Goal: Task Accomplishment & Management: Manage account settings

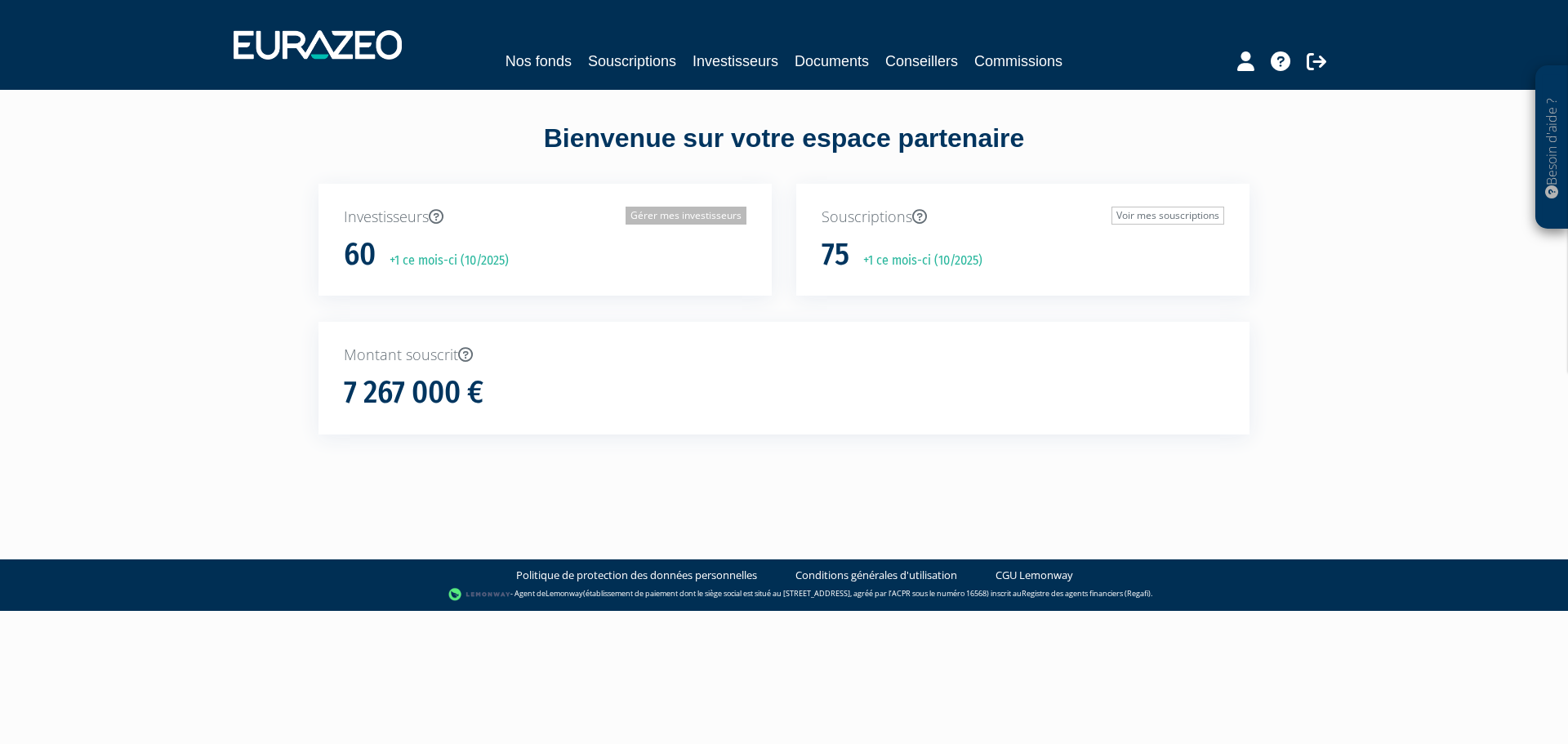
click at [694, 219] on link "Gérer mes investisseurs" at bounding box center [686, 216] width 121 height 18
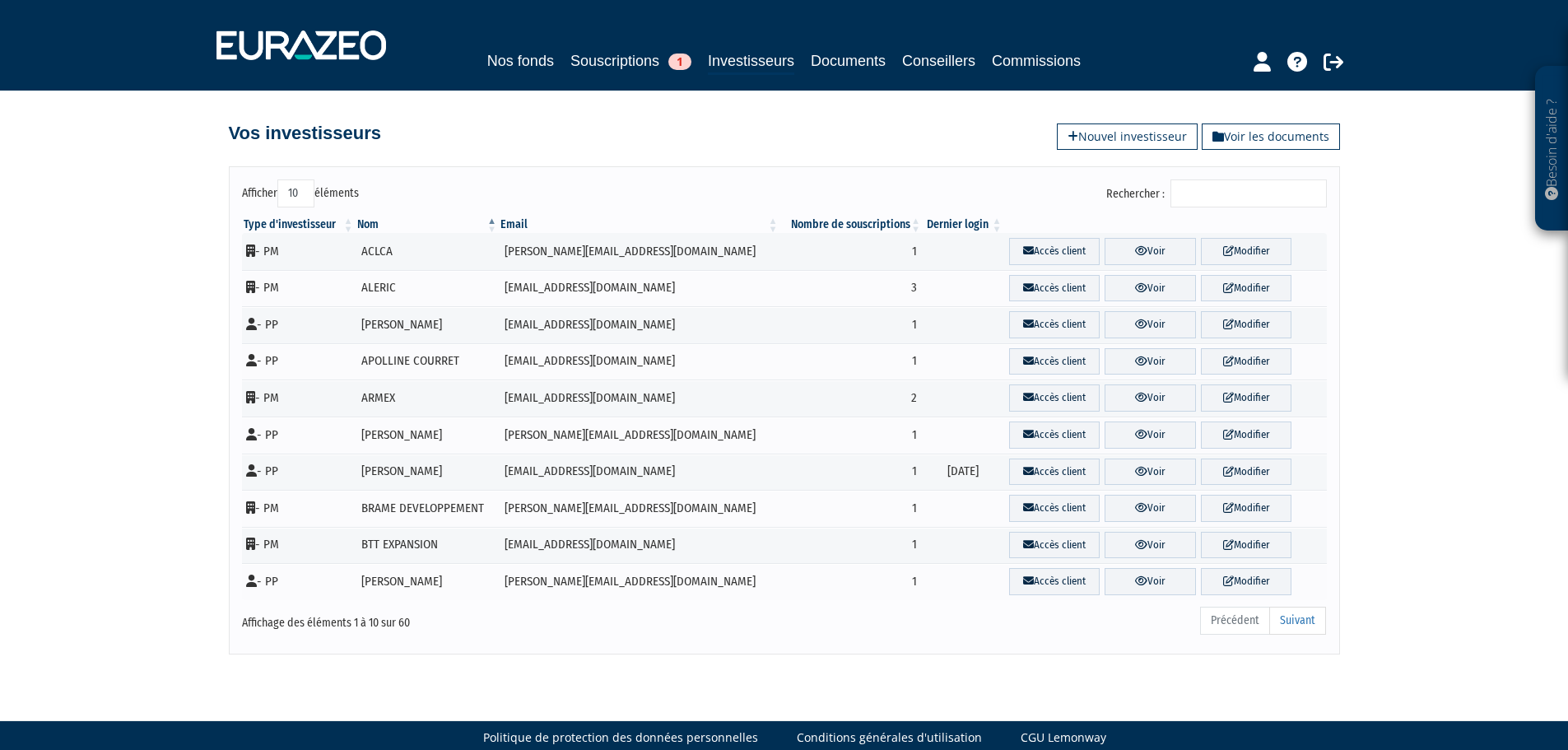
click at [1199, 192] on input "Rechercher :" at bounding box center [1249, 193] width 157 height 28
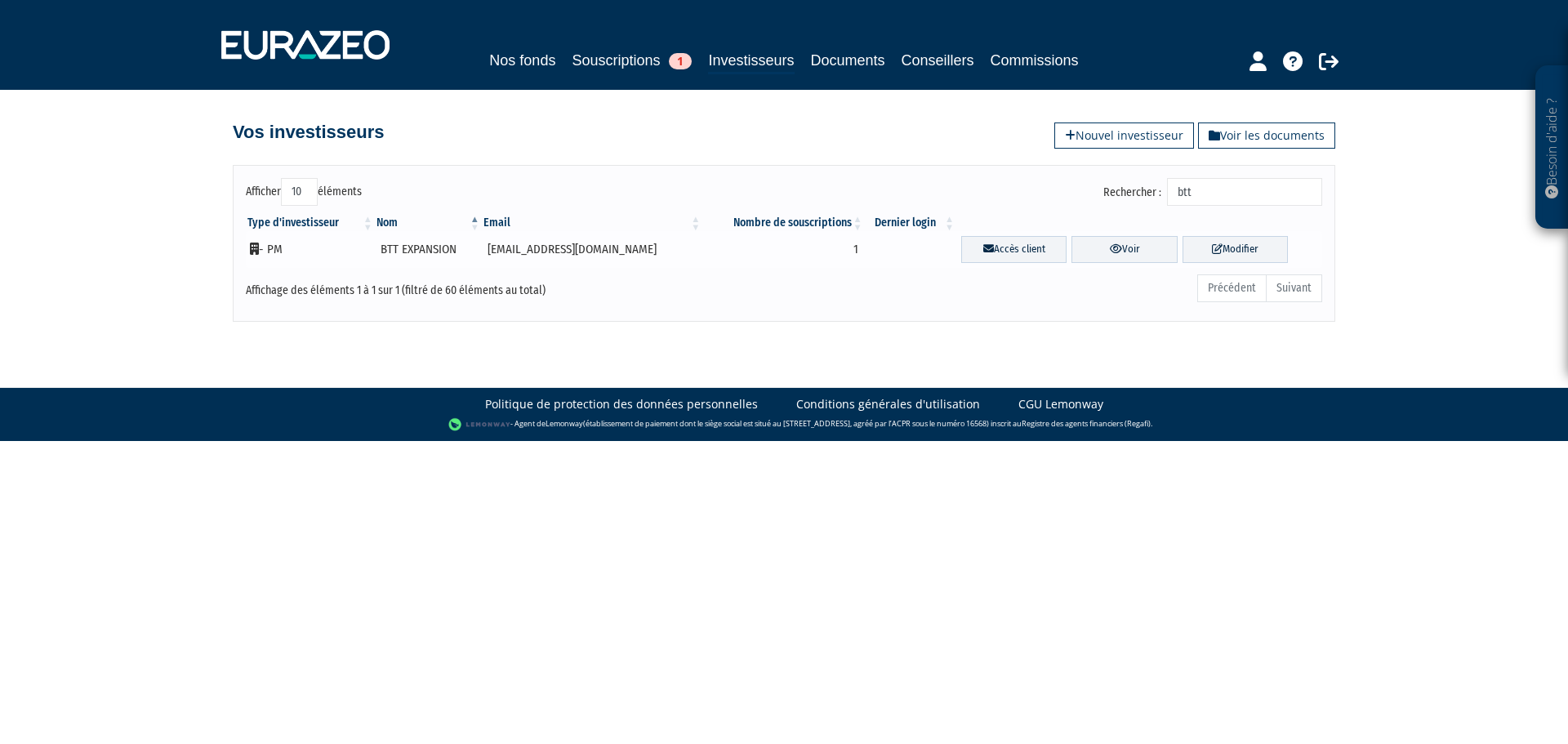
type input "btt"
click at [421, 252] on td "BTT EXPANSION" at bounding box center [428, 249] width 107 height 36
click at [405, 246] on td "BTT EXPANSION" at bounding box center [428, 249] width 107 height 36
click at [1123, 249] on link "Voir" at bounding box center [1123, 249] width 106 height 27
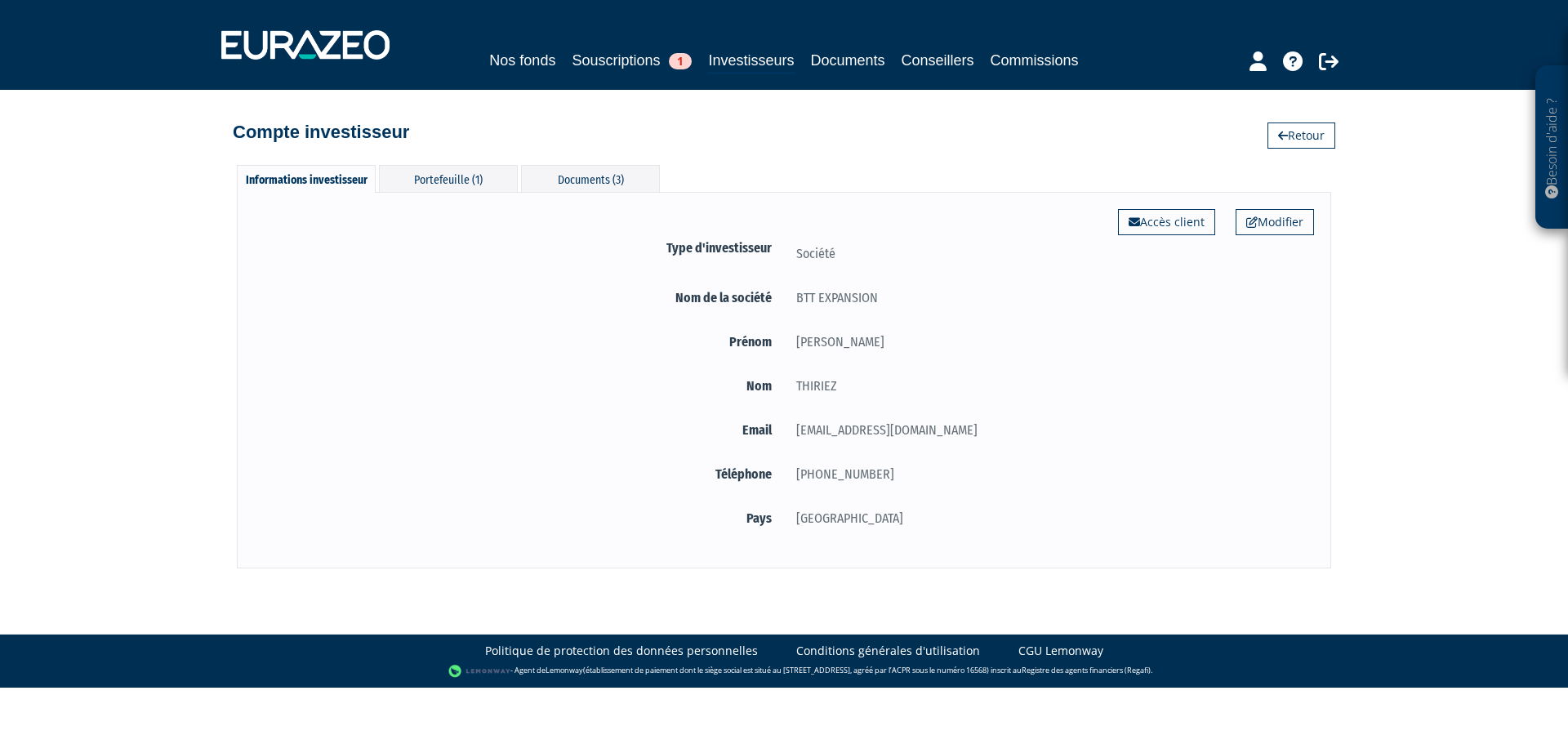
click at [964, 459] on form "Type d'investisseur Société Nom de la société BTT EXPANSION Prénom JEROME Nom" at bounding box center [784, 386] width 1060 height 297
click at [568, 179] on div "Documents (3)" at bounding box center [590, 178] width 138 height 27
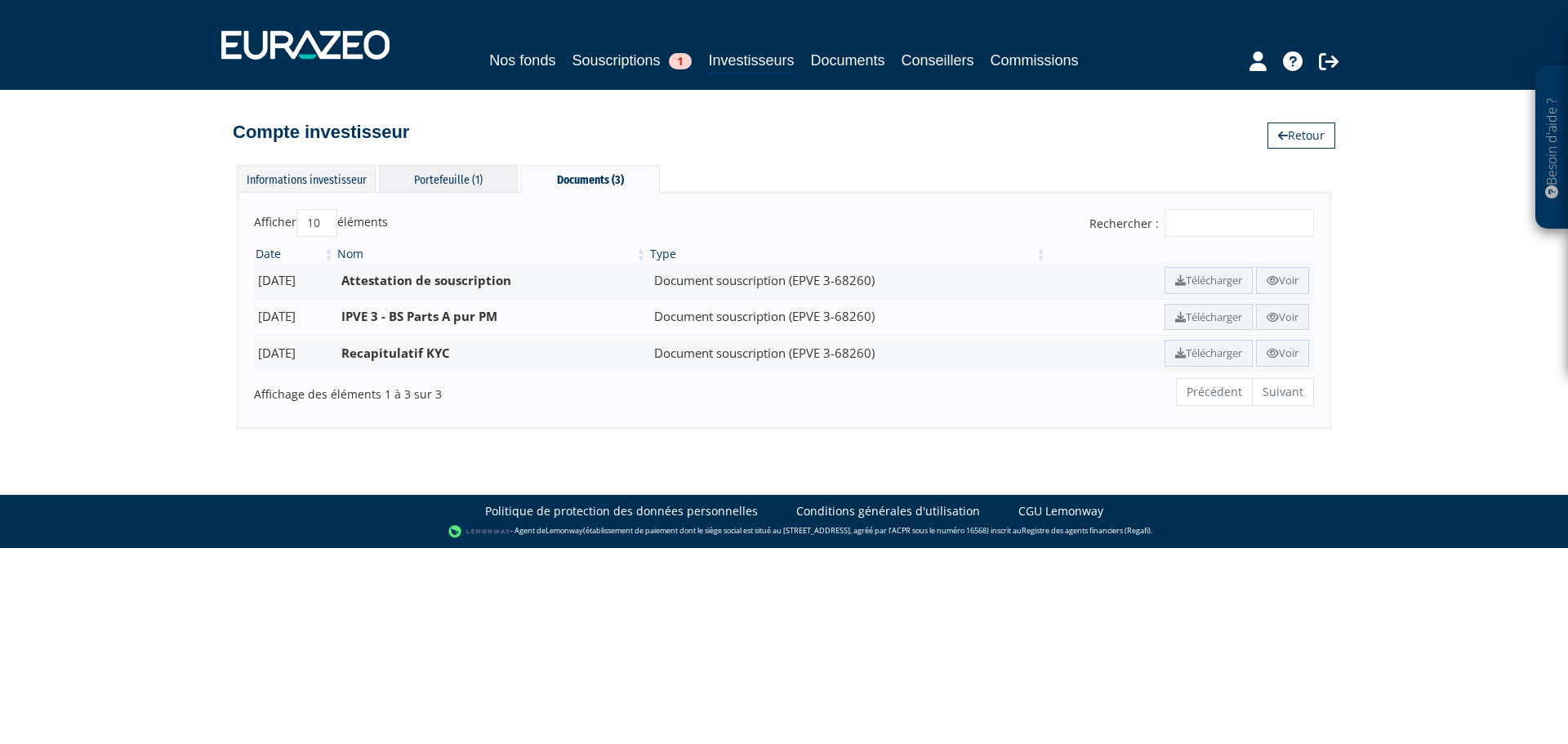
click at [425, 178] on div "Portefeuille (1)" at bounding box center [448, 178] width 138 height 27
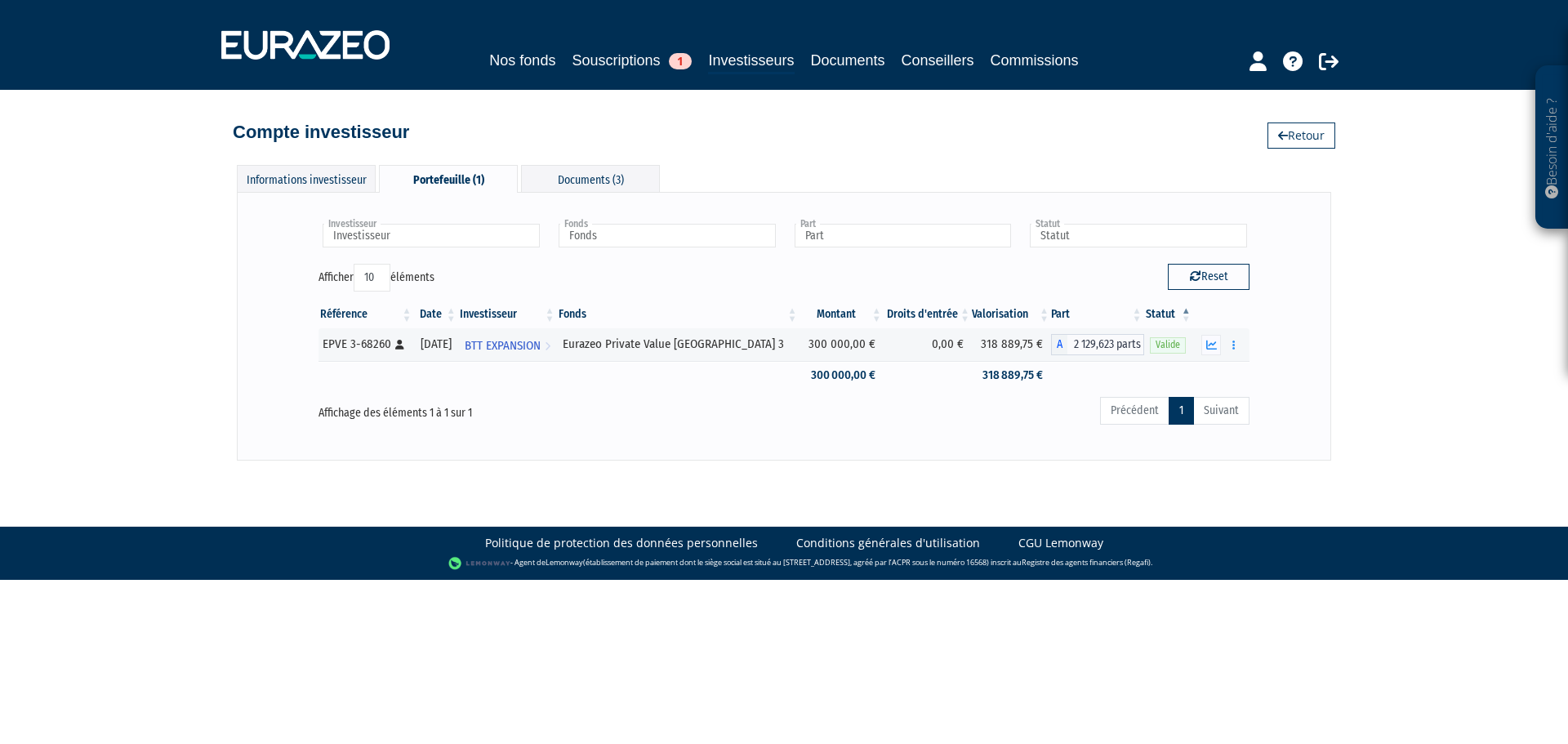
click at [437, 178] on div "Portefeuille (1)" at bounding box center [448, 178] width 138 height 28
click at [1209, 347] on icon "button" at bounding box center [1211, 345] width 11 height 11
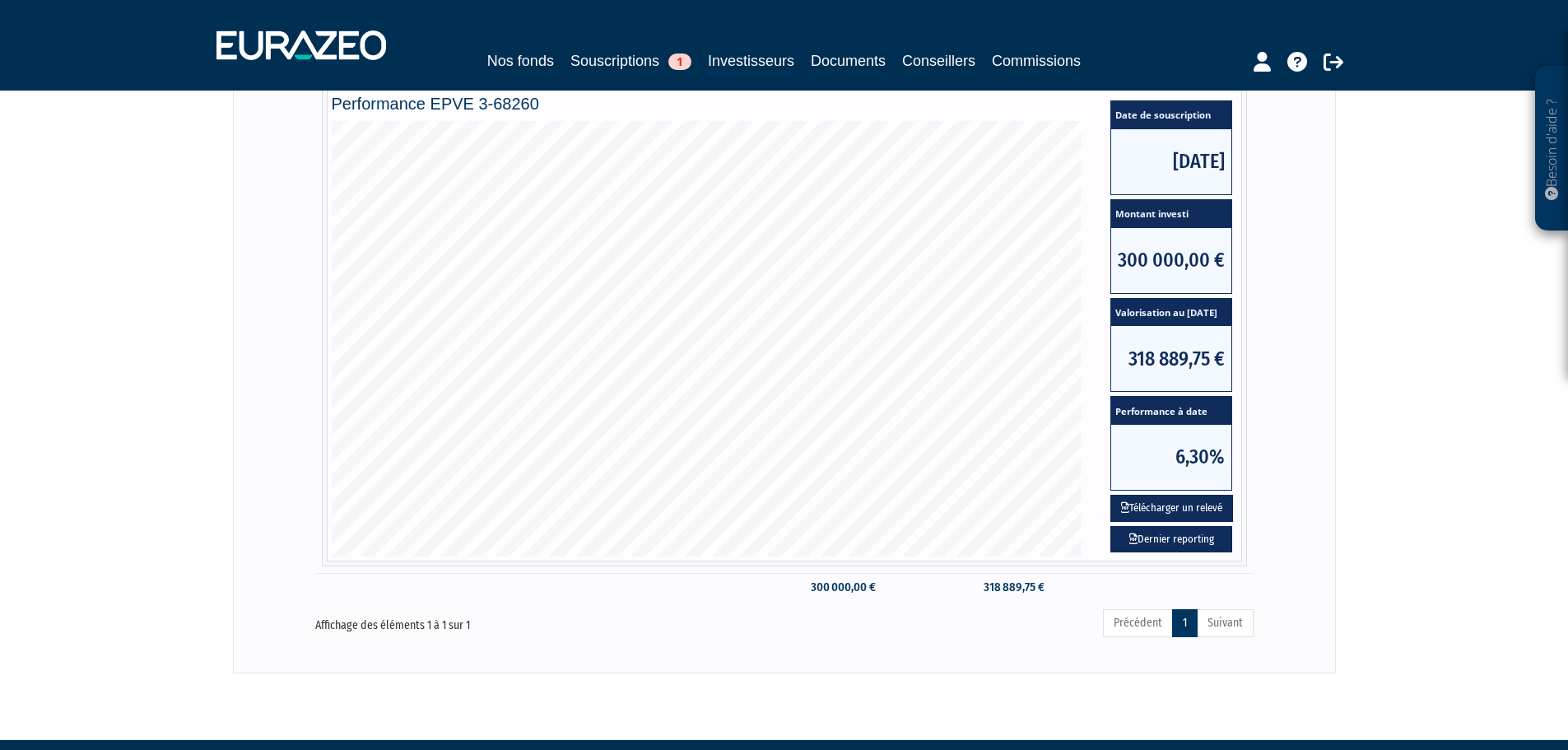
scroll to position [263, 0]
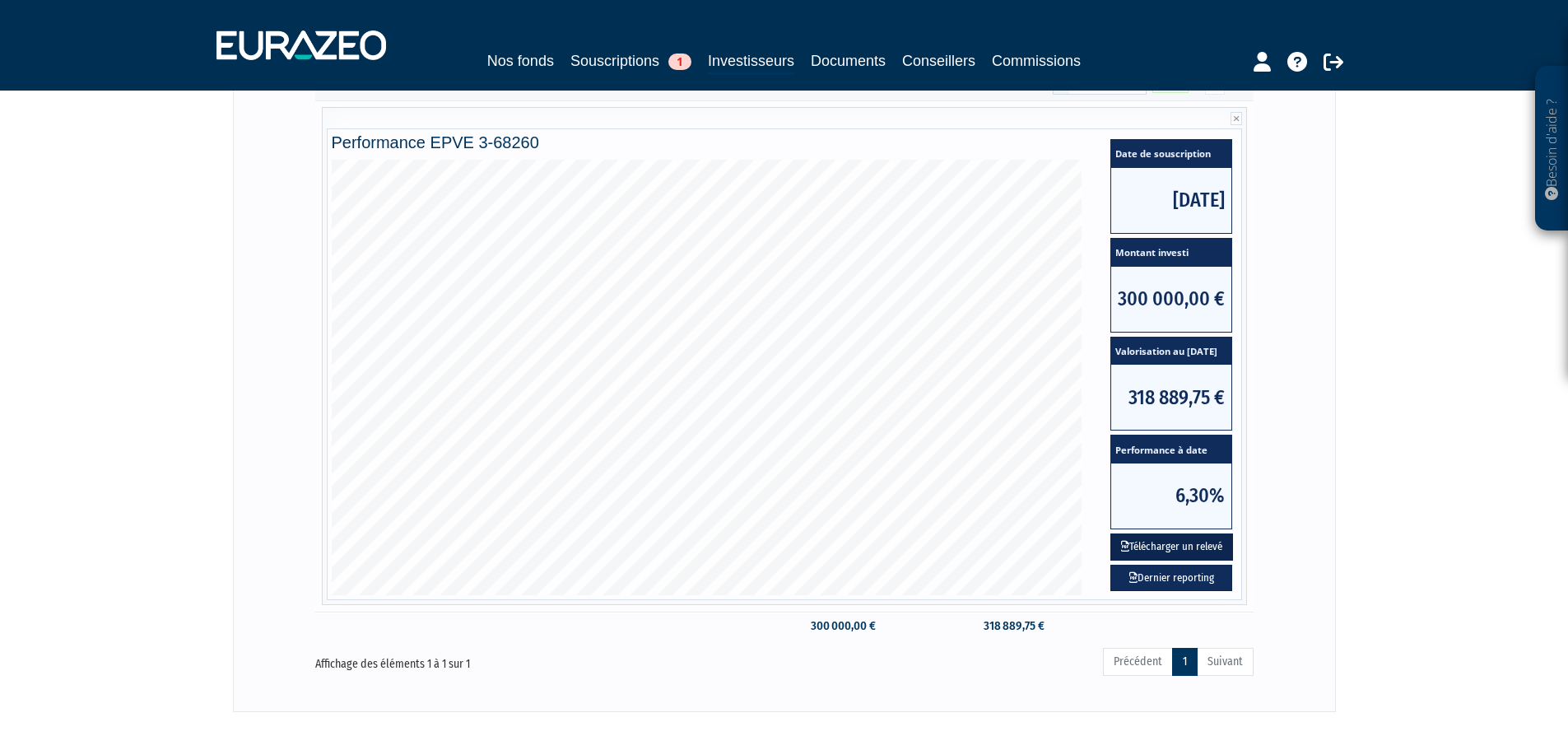
click at [1175, 546] on button "Télécharger un relevé" at bounding box center [1171, 547] width 123 height 27
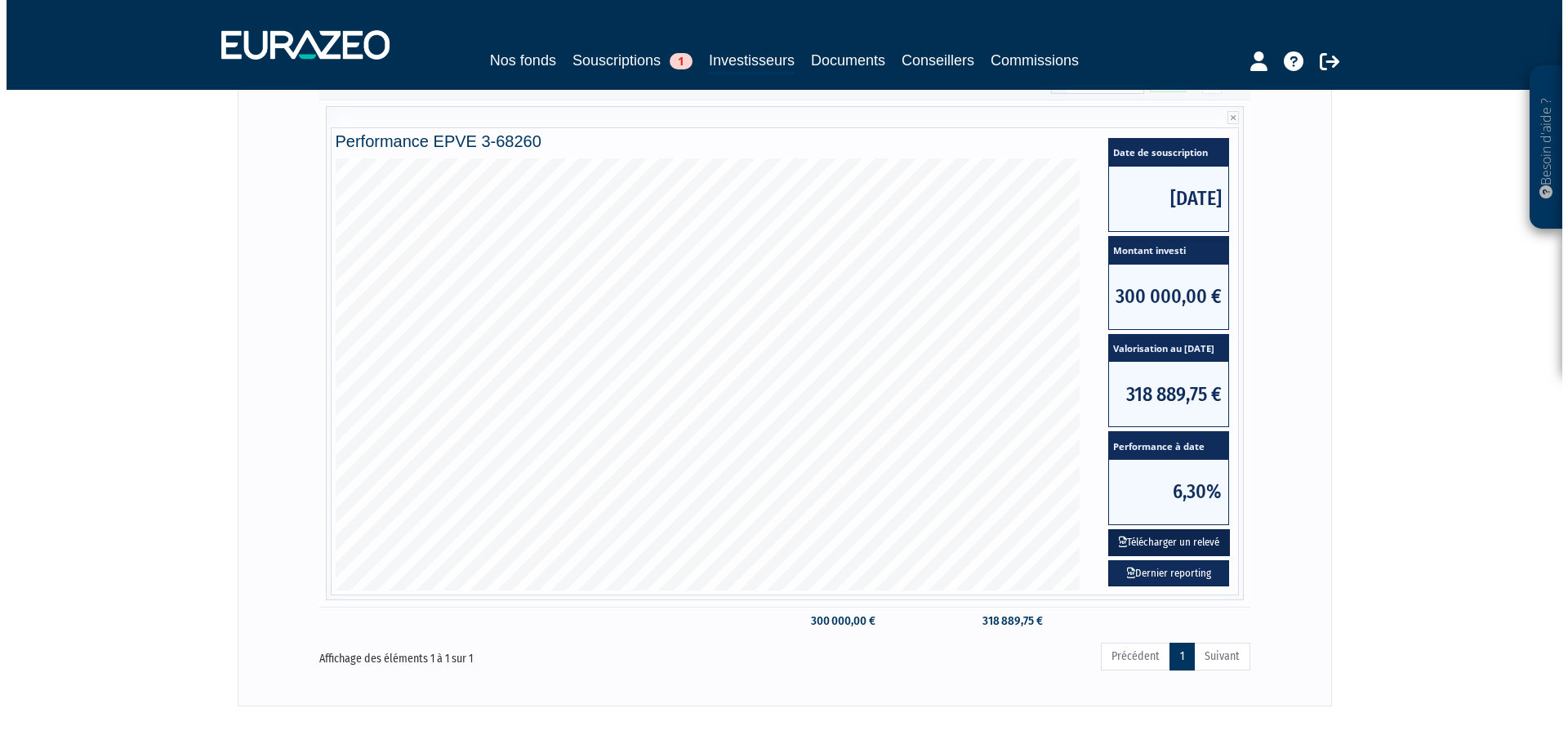
scroll to position [0, 0]
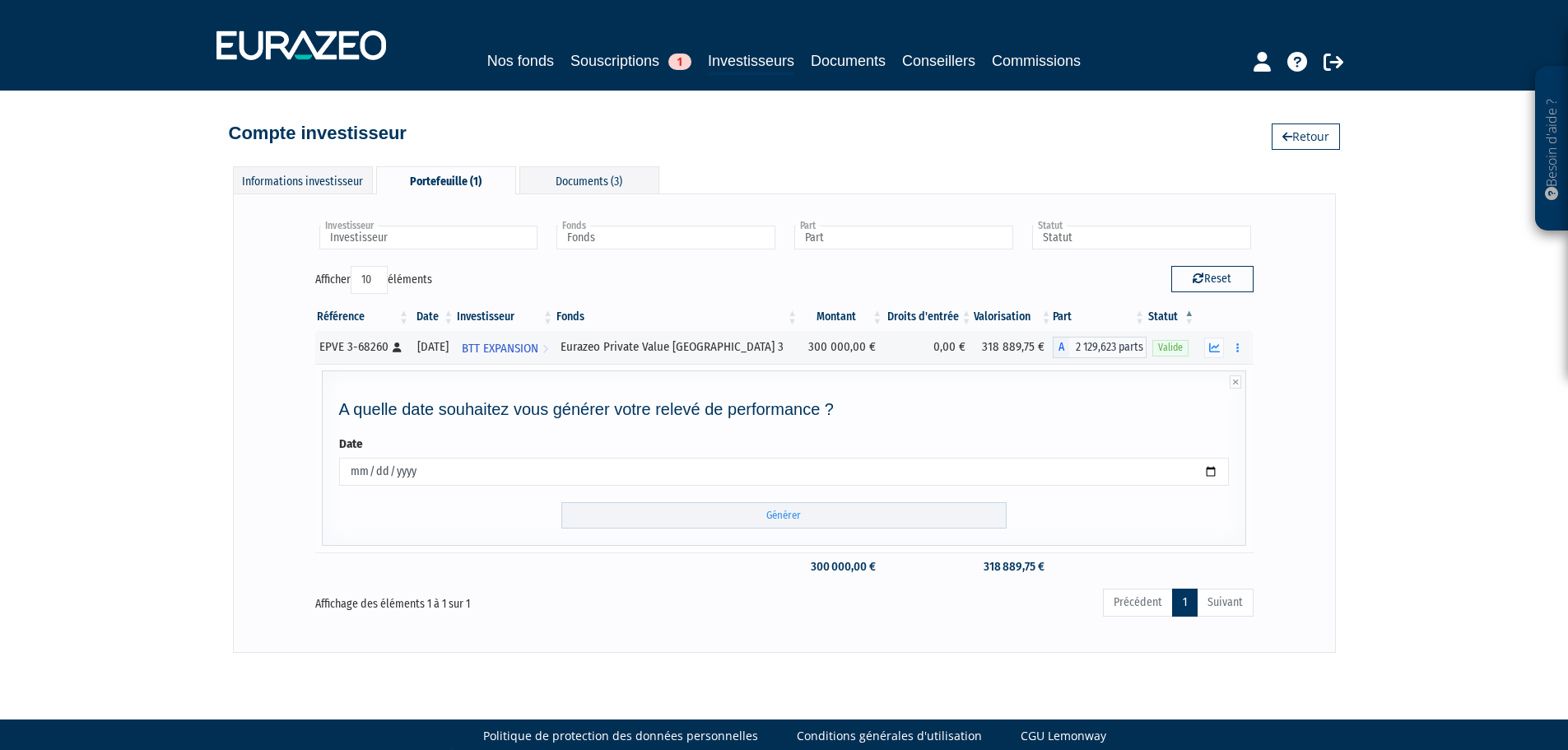
click at [1208, 470] on input "2025-10-07" at bounding box center [784, 472] width 891 height 28
click at [803, 515] on input "Générer" at bounding box center [784, 516] width 445 height 27
click at [1212, 471] on input "2025-09-30" at bounding box center [784, 472] width 891 height 28
type input "2025-10-07"
click at [776, 518] on input "Générer" at bounding box center [784, 516] width 445 height 27
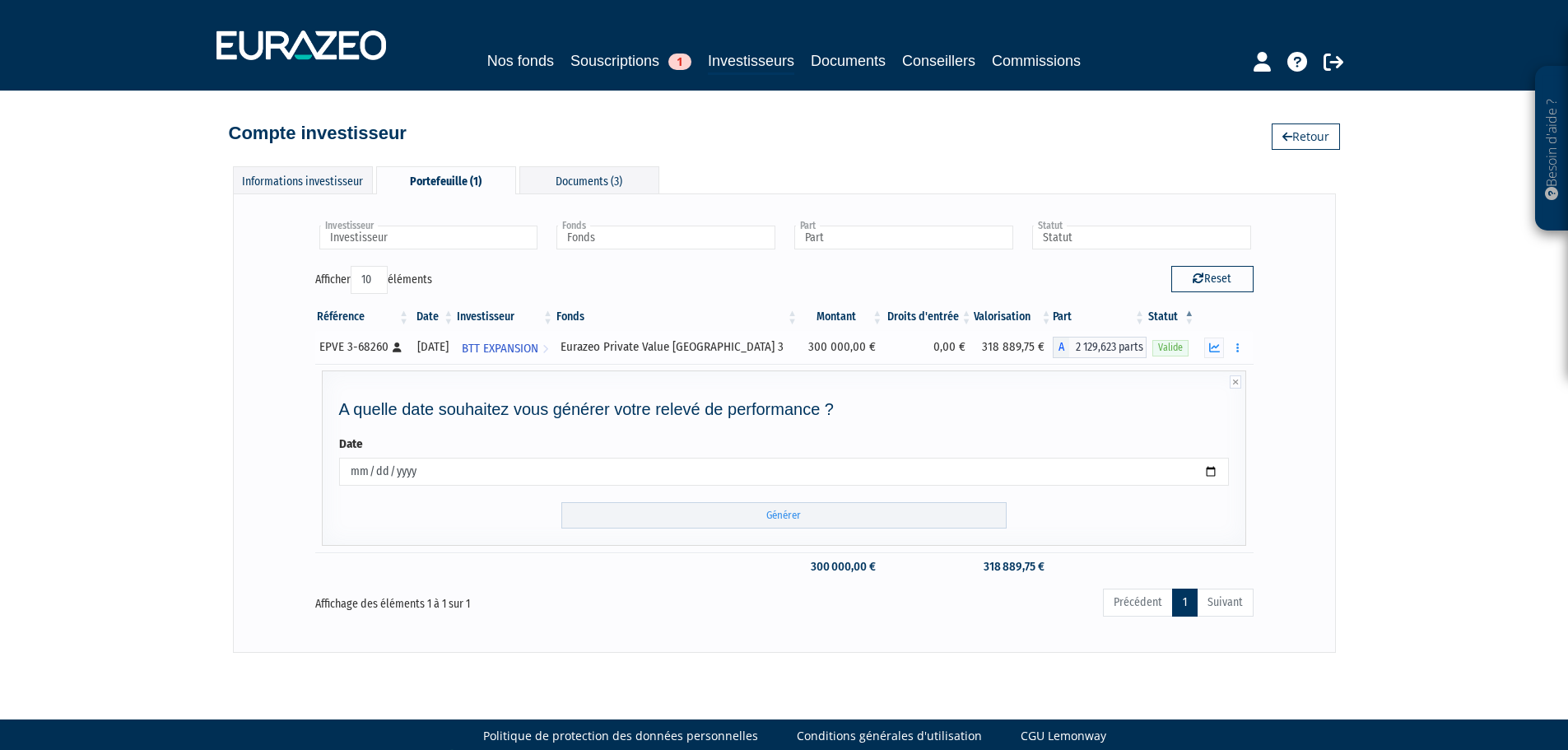
drag, startPoint x: 760, startPoint y: 345, endPoint x: 627, endPoint y: 341, distance: 133.1
click at [607, 351] on div "Eurazeo Private Value Europe 3" at bounding box center [677, 346] width 233 height 17
copy div "urazeo Private Value Europe 3"
click at [309, 182] on div "Informations investisseur" at bounding box center [302, 180] width 140 height 27
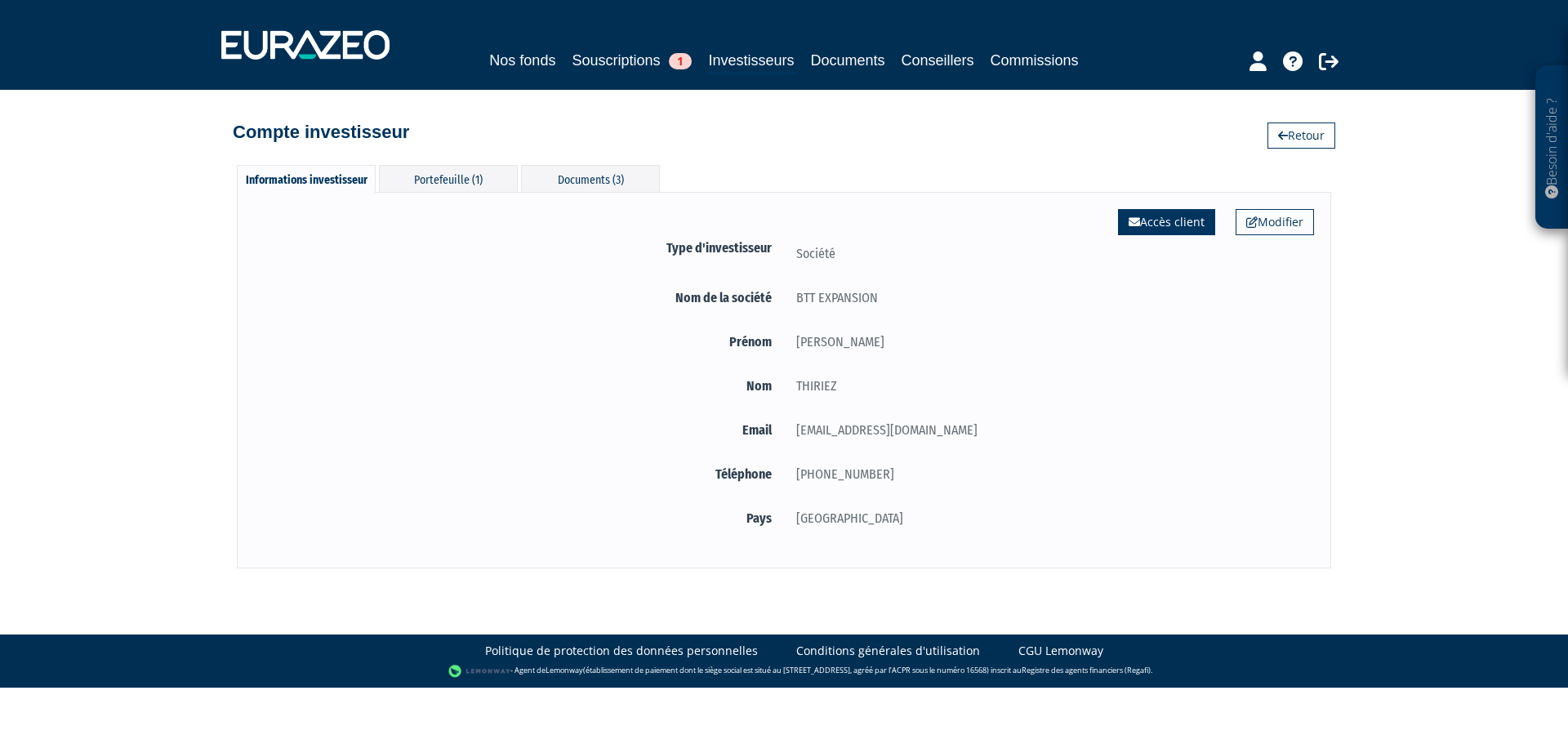
click at [1184, 225] on link "Accès client" at bounding box center [1167, 222] width 98 height 26
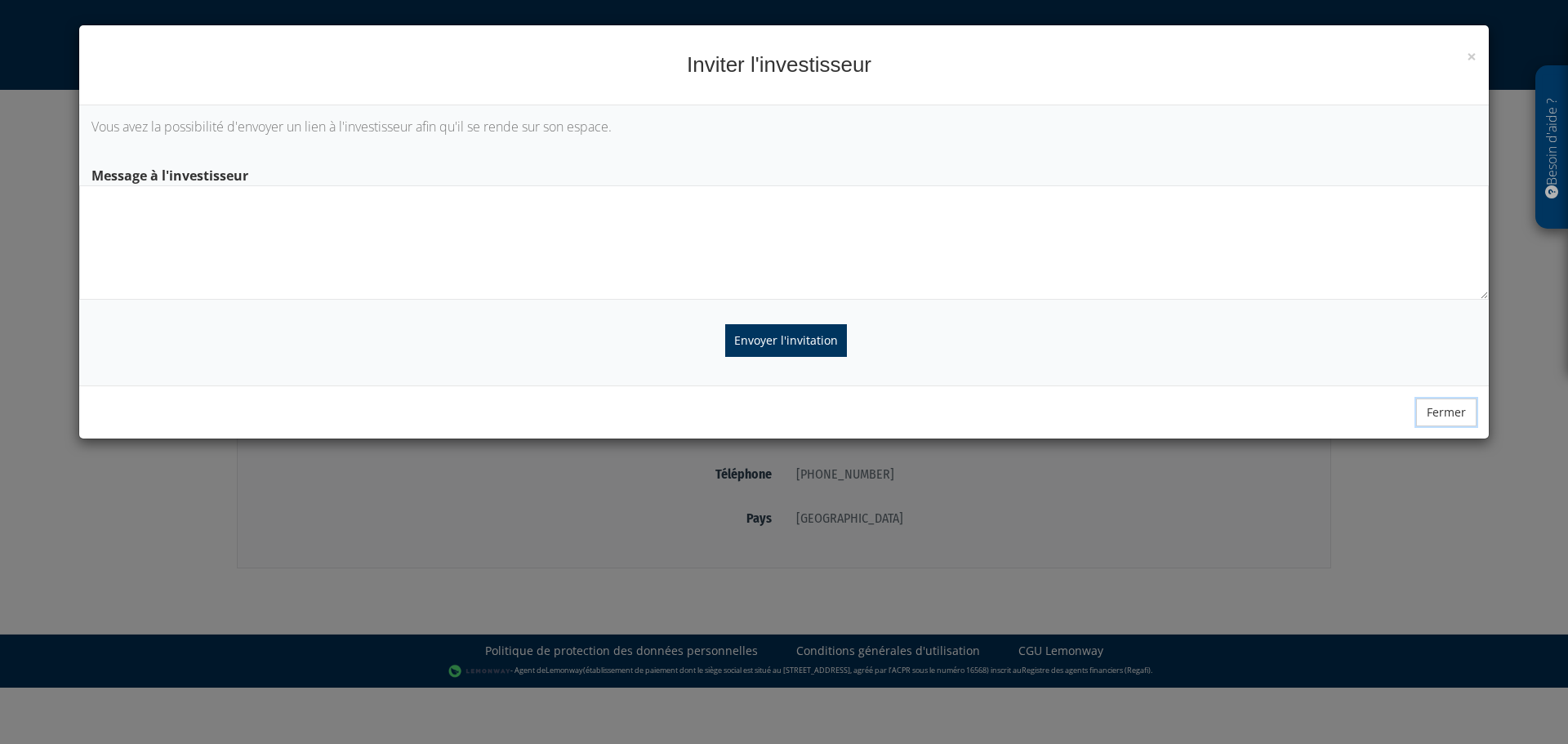
click at [1436, 408] on button "Fermer" at bounding box center [1446, 412] width 60 height 28
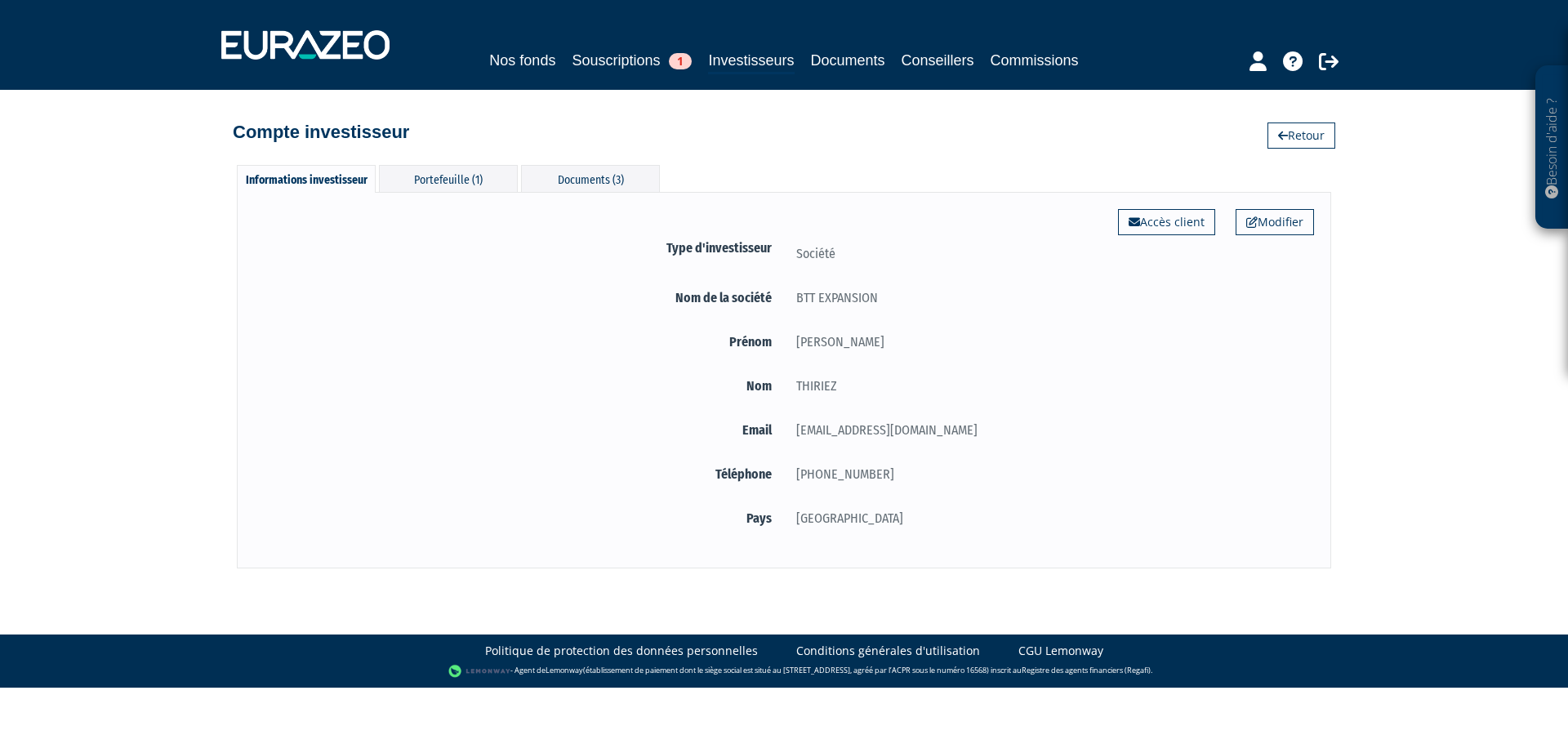
click at [1139, 332] on div "JEROME" at bounding box center [1048, 342] width 530 height 20
click at [594, 59] on link "Souscriptions 1" at bounding box center [631, 60] width 120 height 23
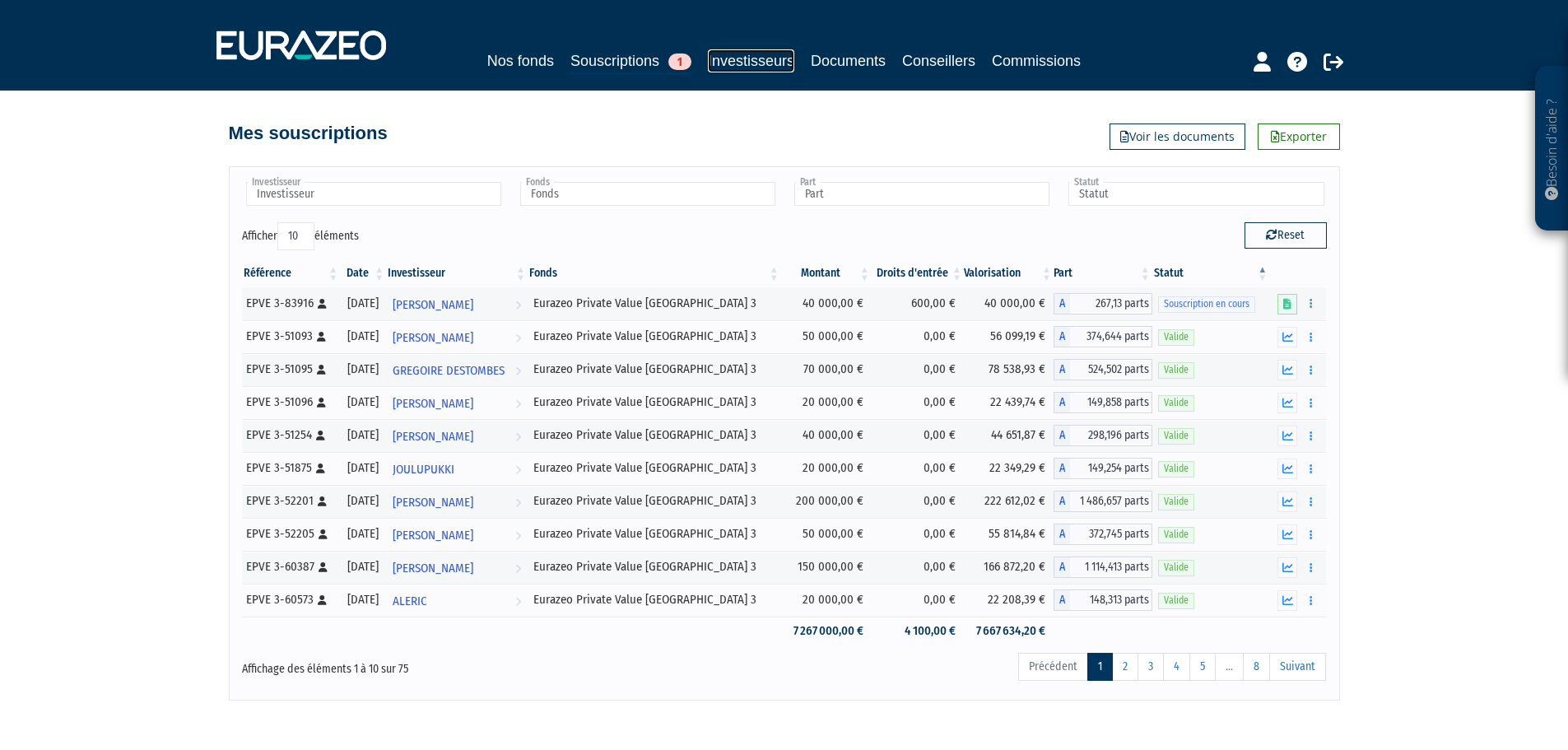
click at [743, 64] on link "Investisseurs" at bounding box center [750, 61] width 87 height 23
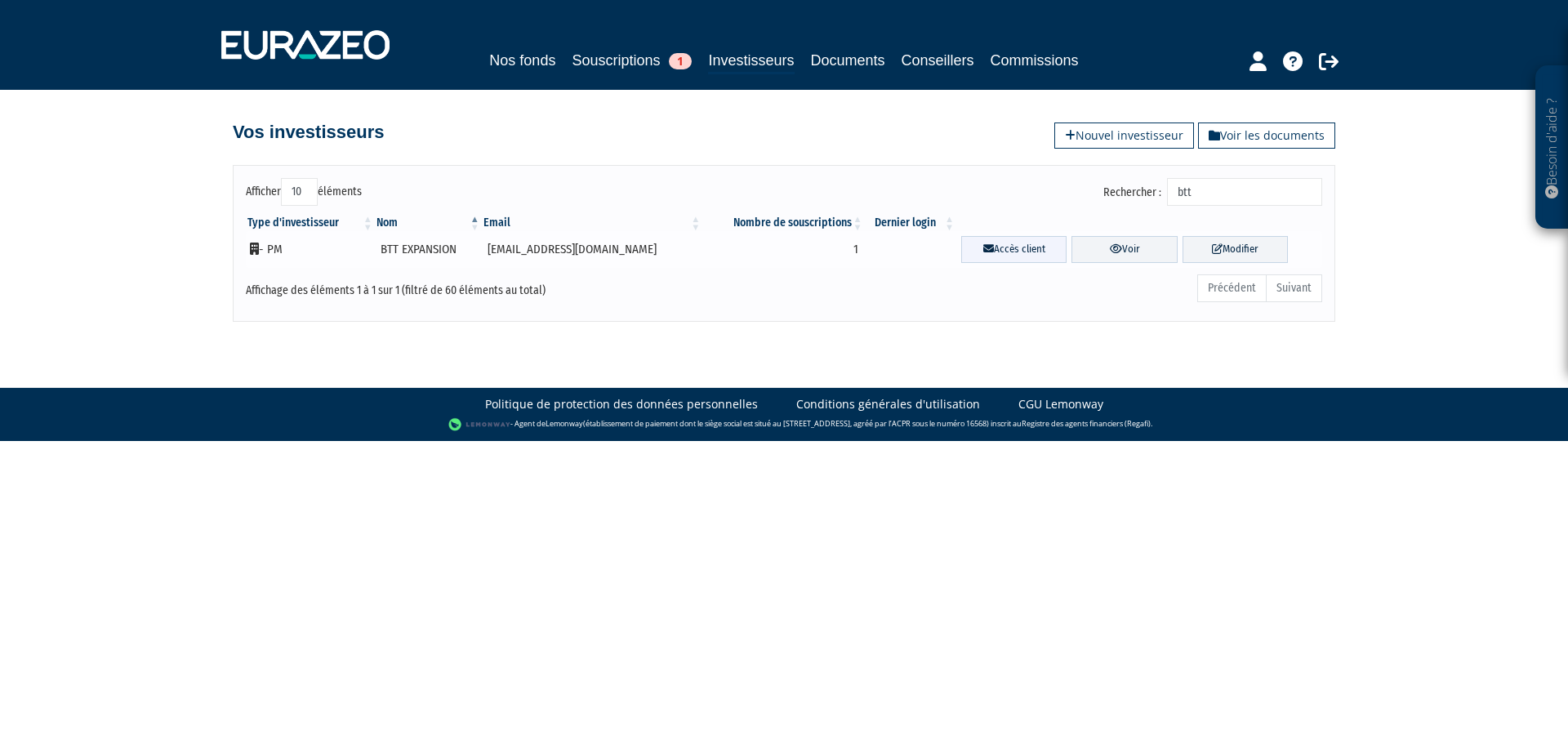
click at [1004, 245] on link "Accès client" at bounding box center [1013, 249] width 106 height 27
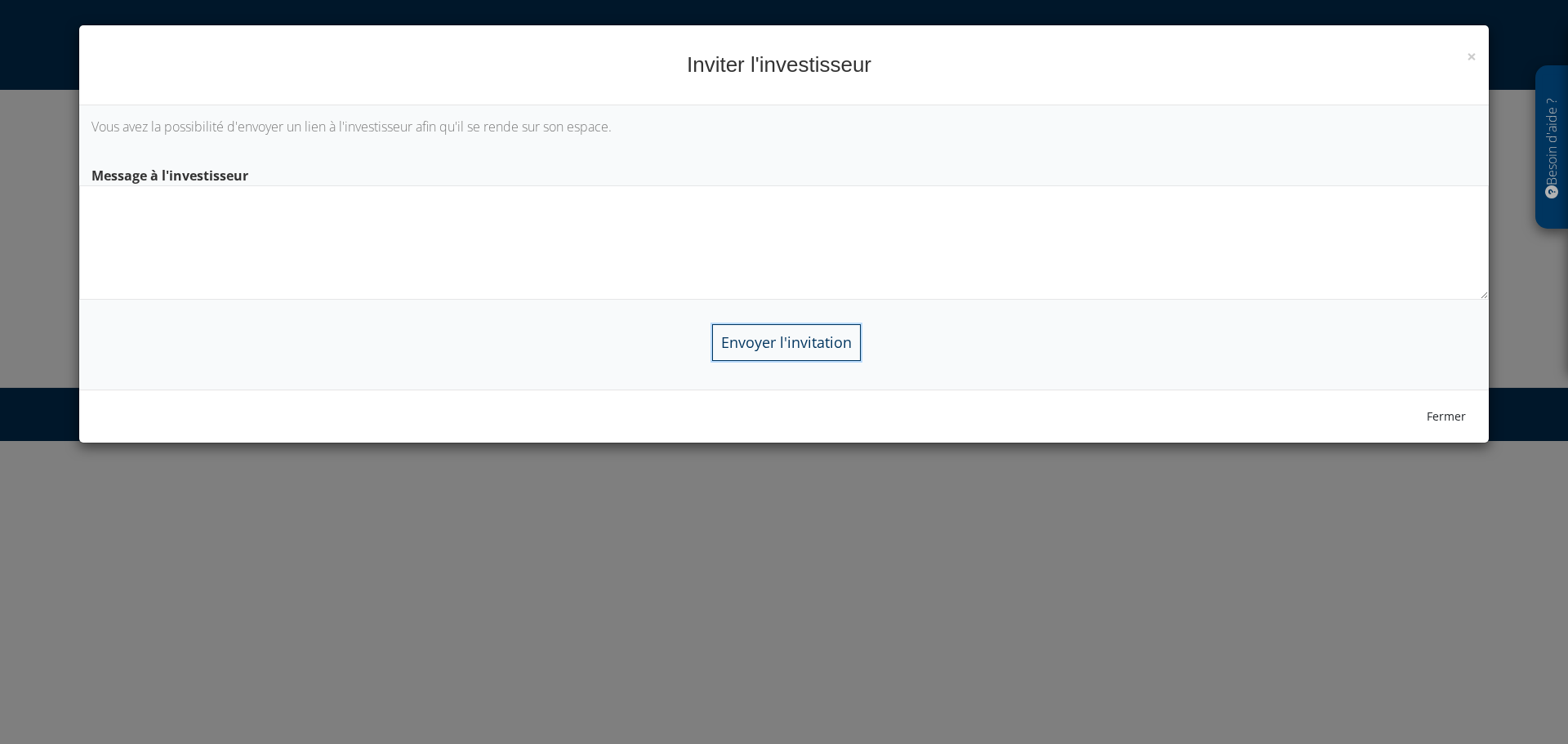
click at [783, 336] on input "Envoyer l'invitation" at bounding box center [785, 342] width 148 height 36
